Goal: Transaction & Acquisition: Book appointment/travel/reservation

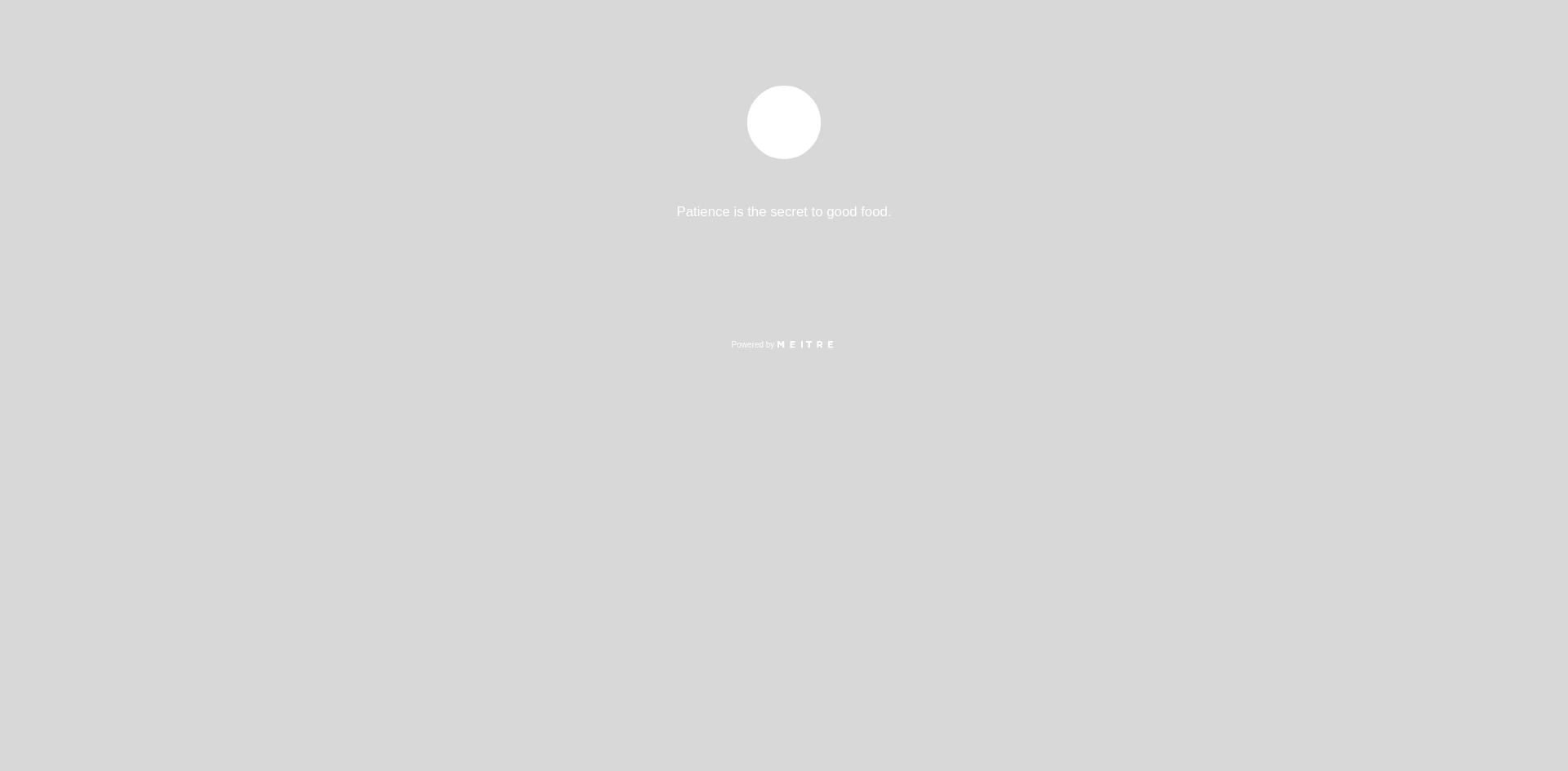
select select "pt"
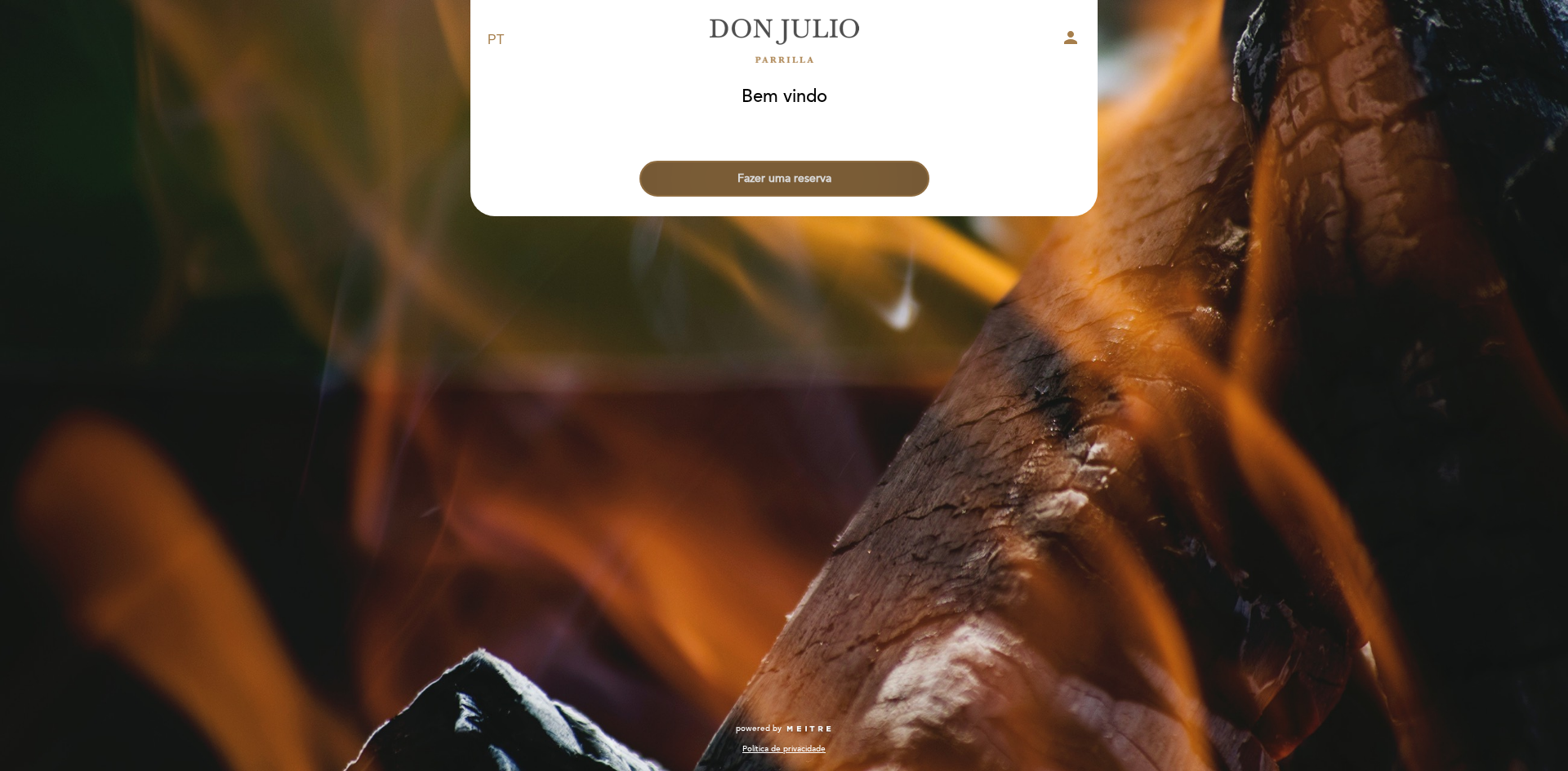
click at [831, 177] on button "Fazer uma reserva" at bounding box center [784, 179] width 290 height 36
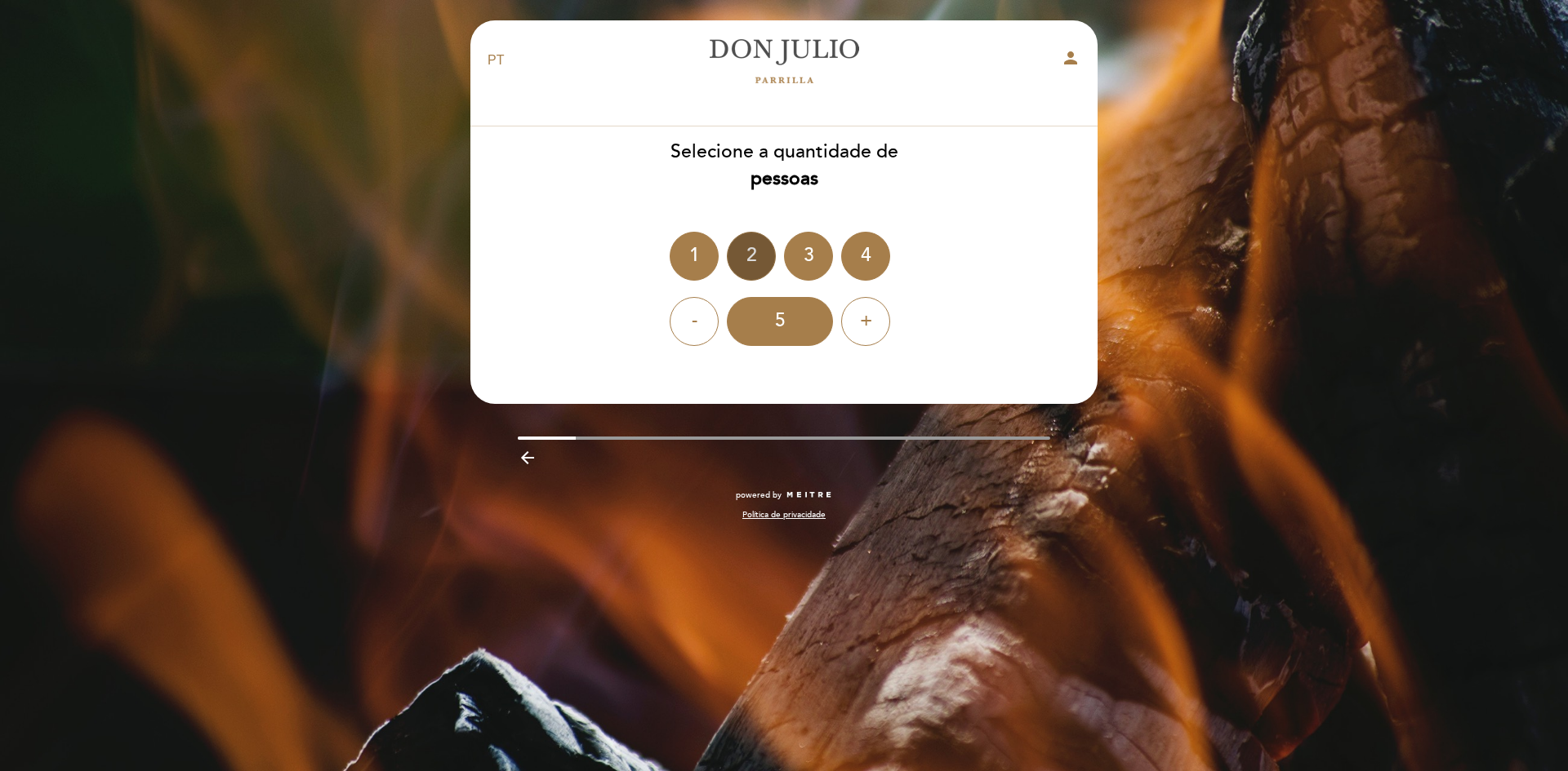
click at [754, 265] on div "2" at bounding box center [752, 256] width 49 height 49
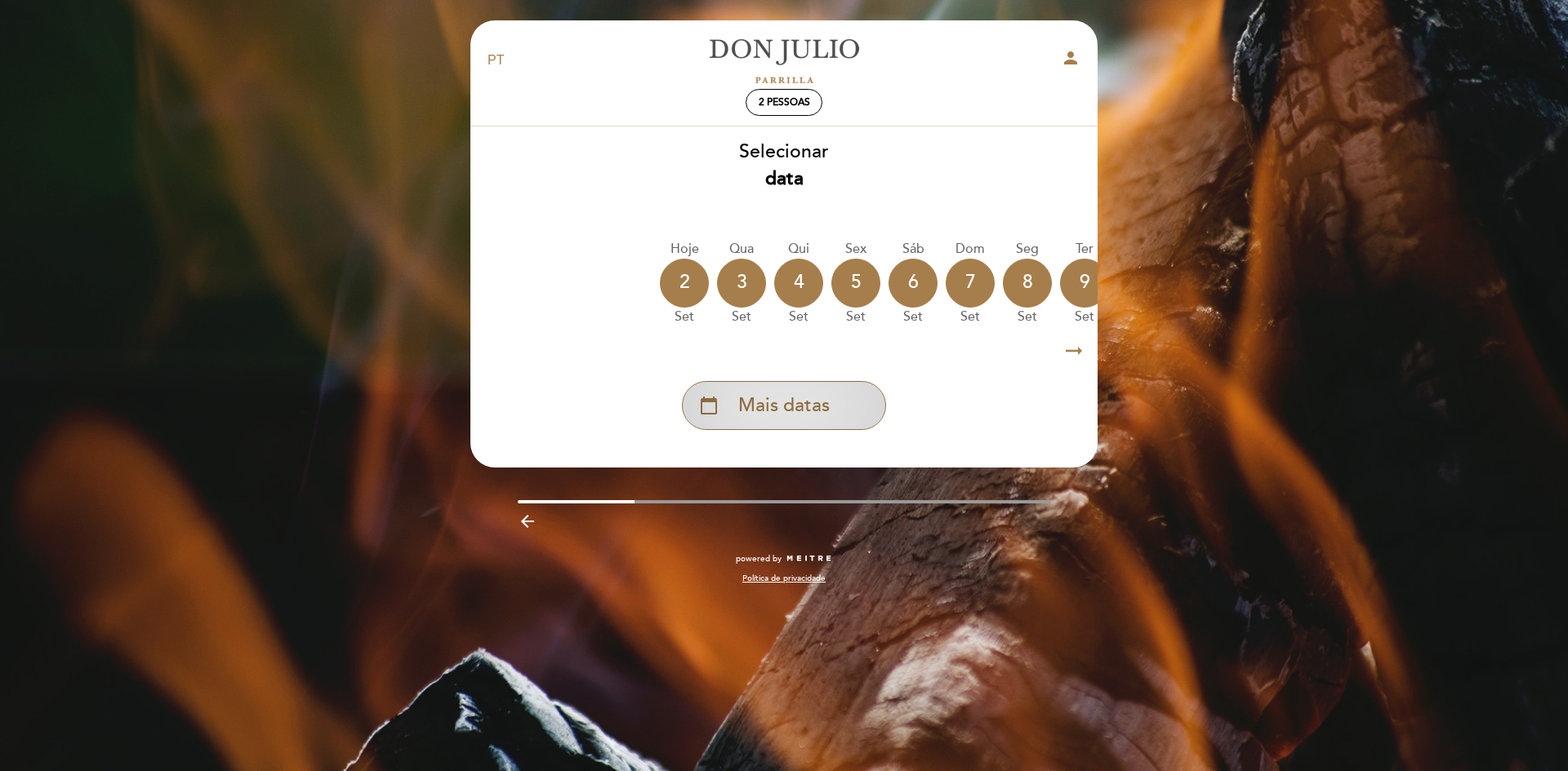
click at [809, 407] on span "Mais datas" at bounding box center [784, 406] width 91 height 27
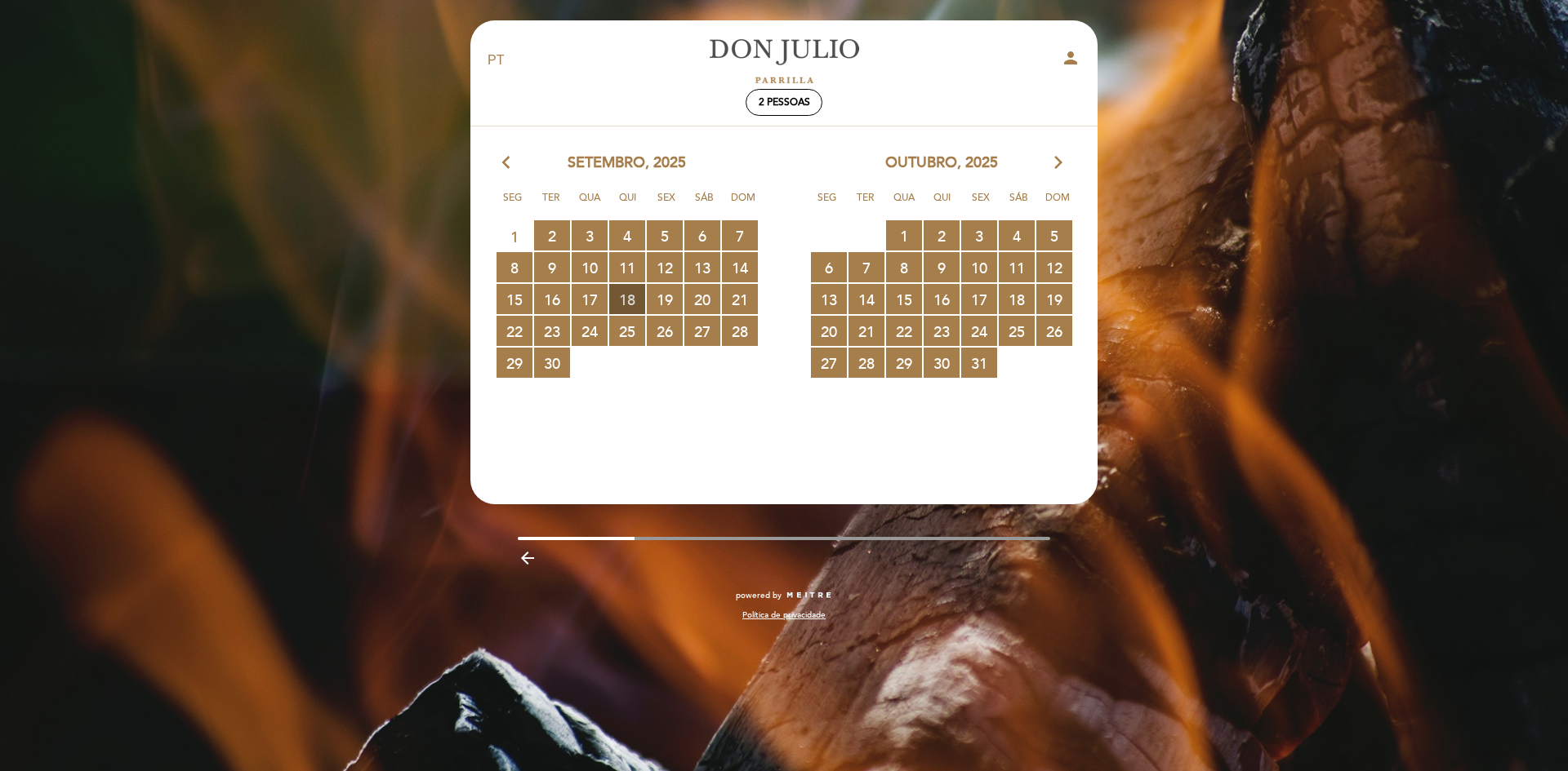
click at [638, 295] on span "18 RESERVAS DISPONÍVEIS" at bounding box center [627, 299] width 36 height 30
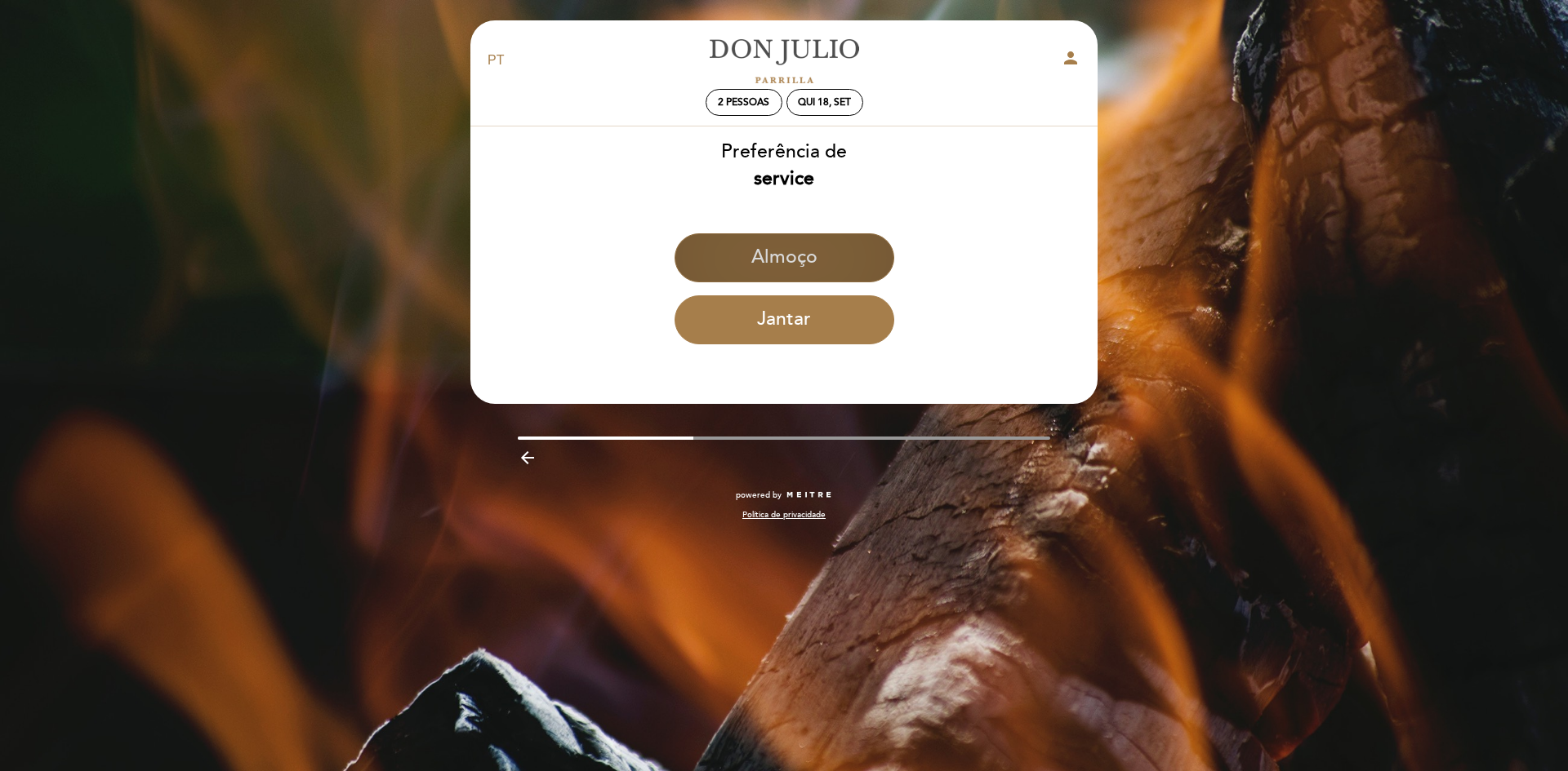
click at [817, 270] on button "Almoço" at bounding box center [784, 258] width 219 height 49
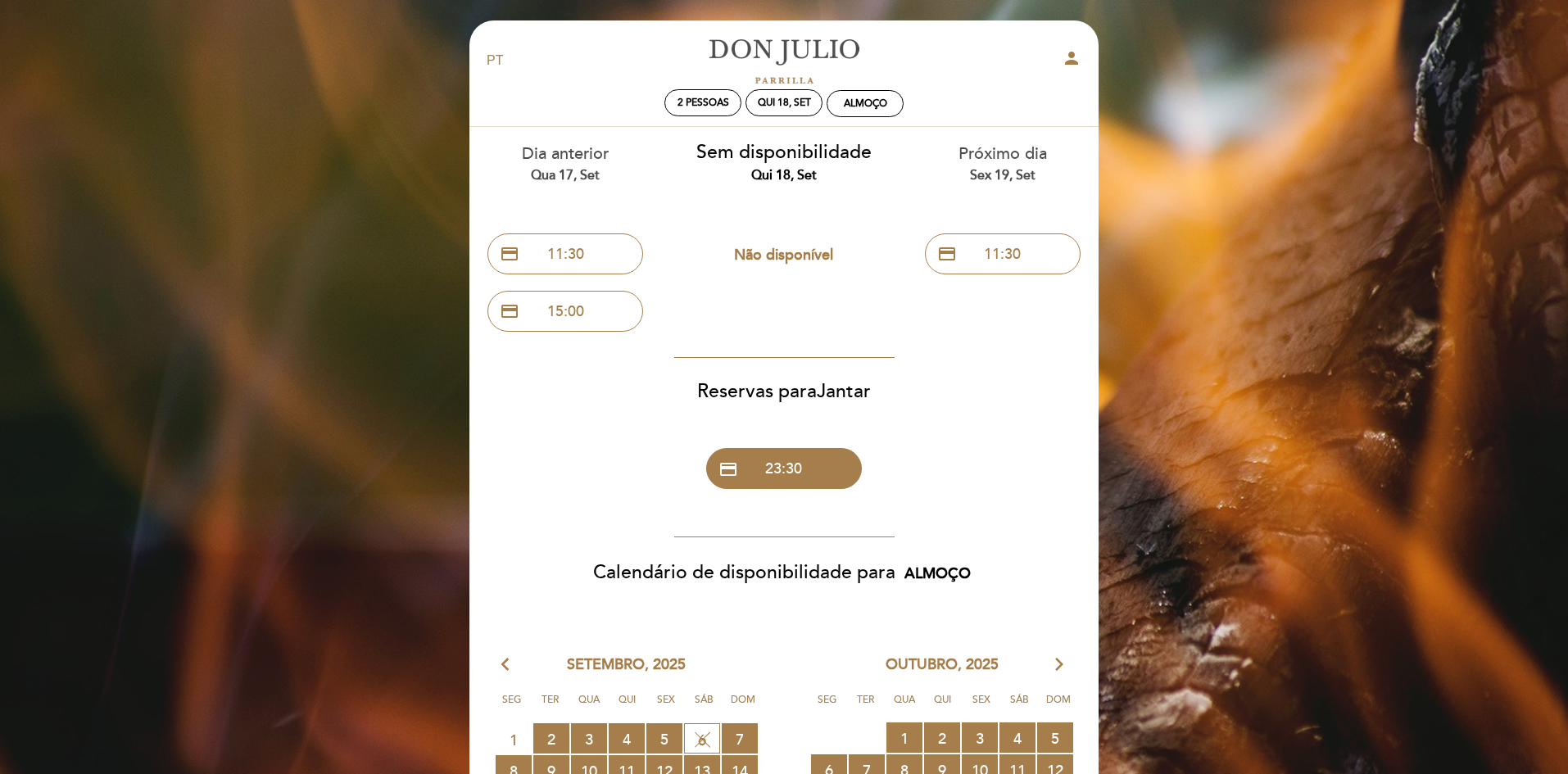
click at [537, 154] on div "Dia anterior Qua 17, set" at bounding box center [566, 163] width 195 height 42
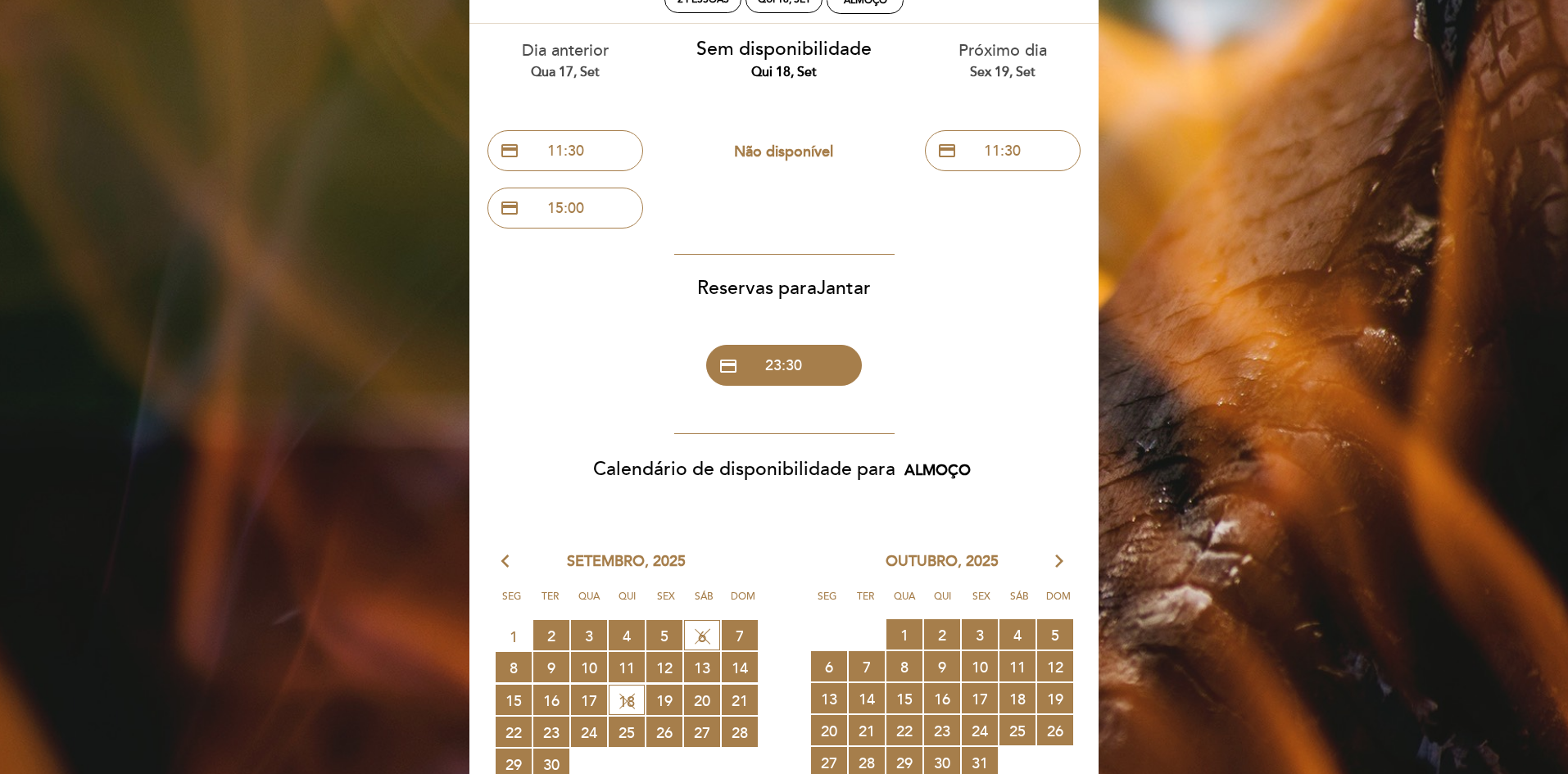
scroll to position [246, 0]
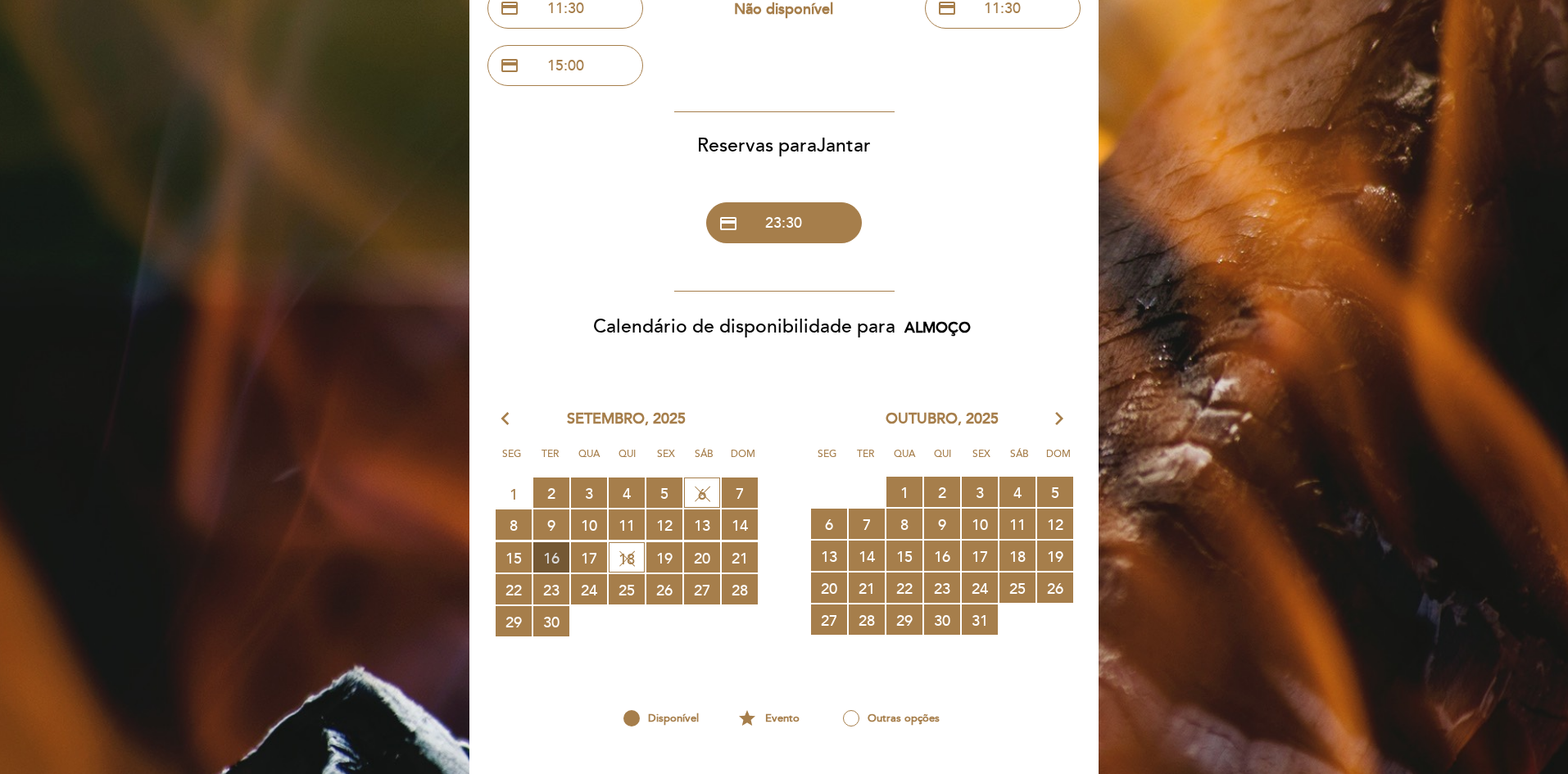
click at [551, 558] on span "16 RESERVAS DISPONÍVEIS" at bounding box center [552, 558] width 36 height 30
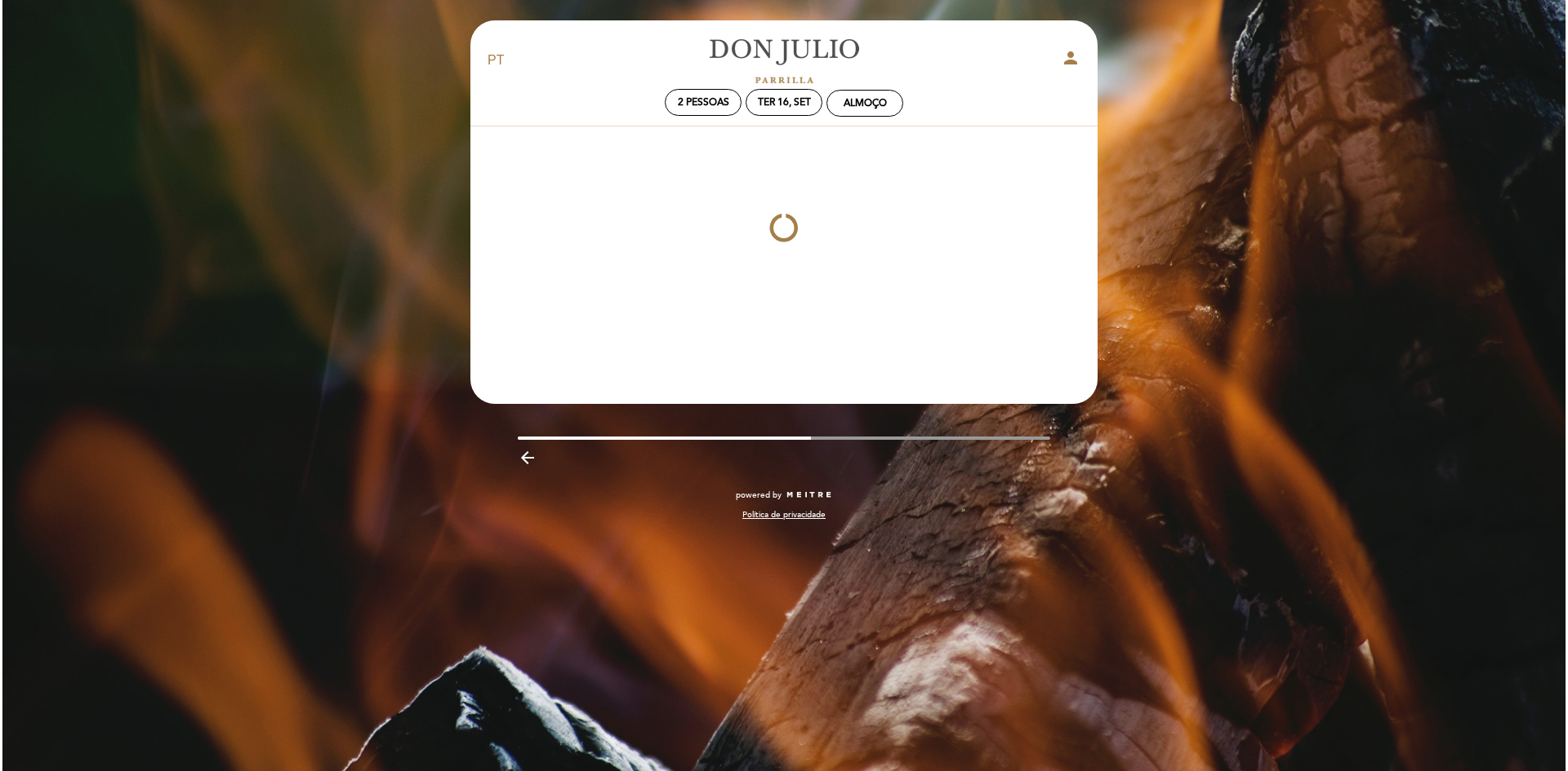
scroll to position [0, 0]
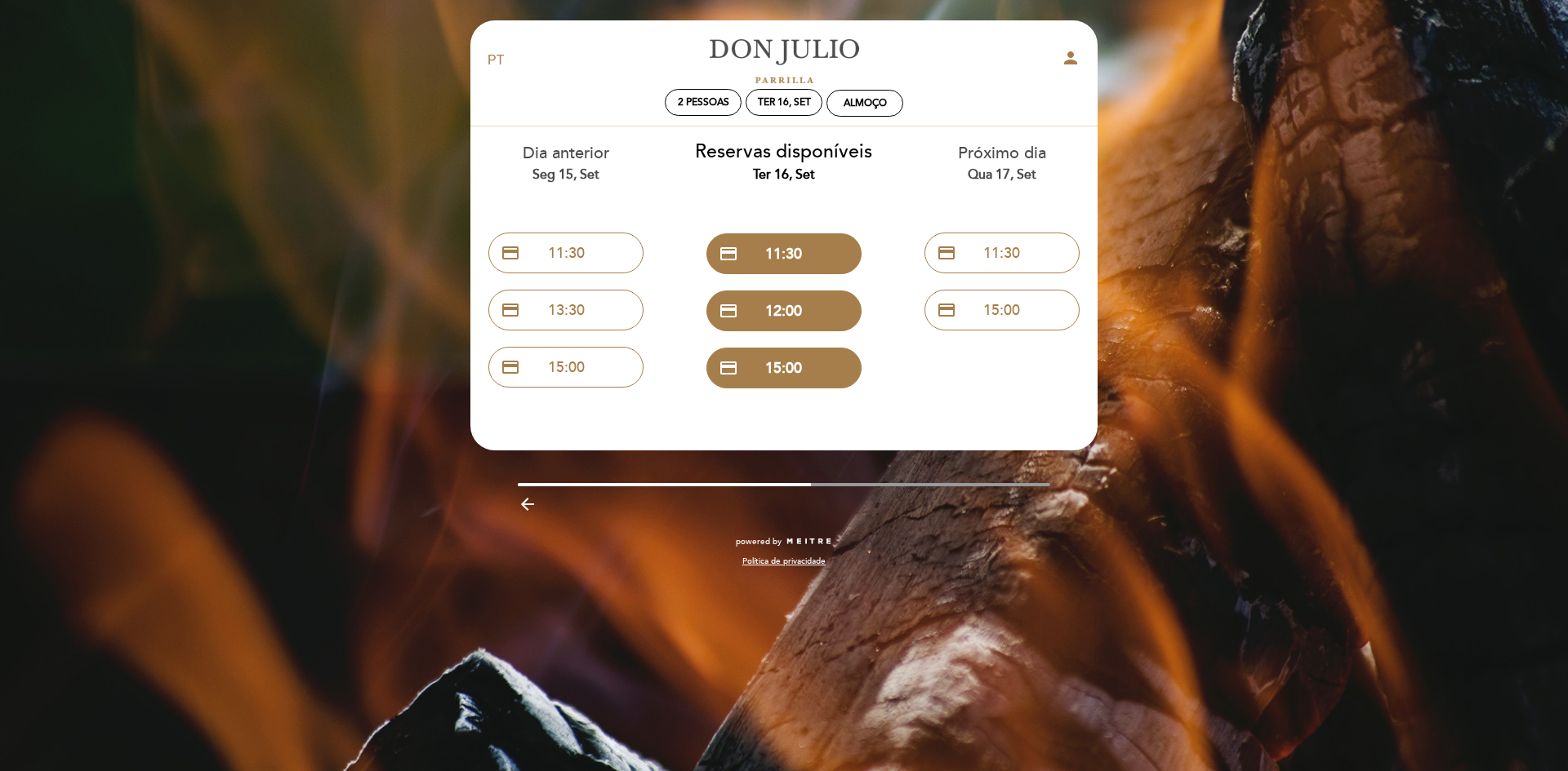
click at [527, 506] on icon "arrow_backward" at bounding box center [527, 504] width 20 height 20
